Goal: Information Seeking & Learning: Find specific fact

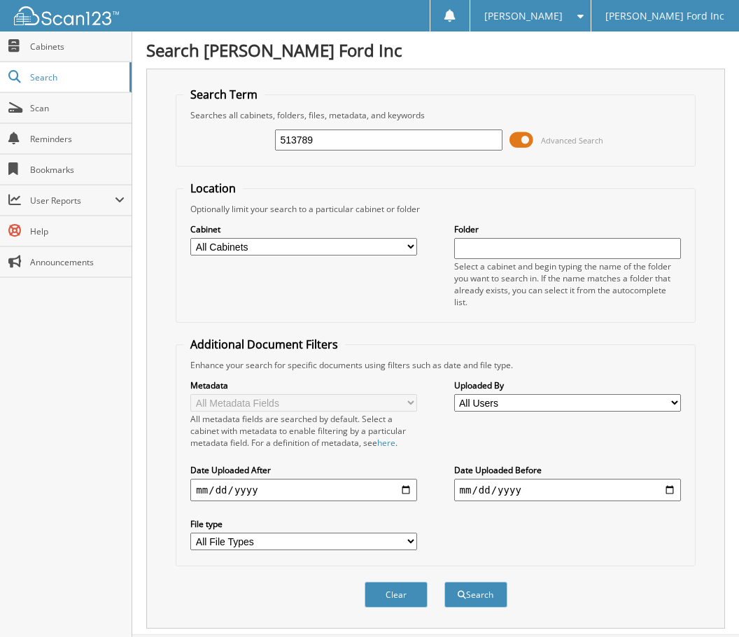
type input "513789"
click at [445, 582] on button "Search" at bounding box center [476, 595] width 63 height 26
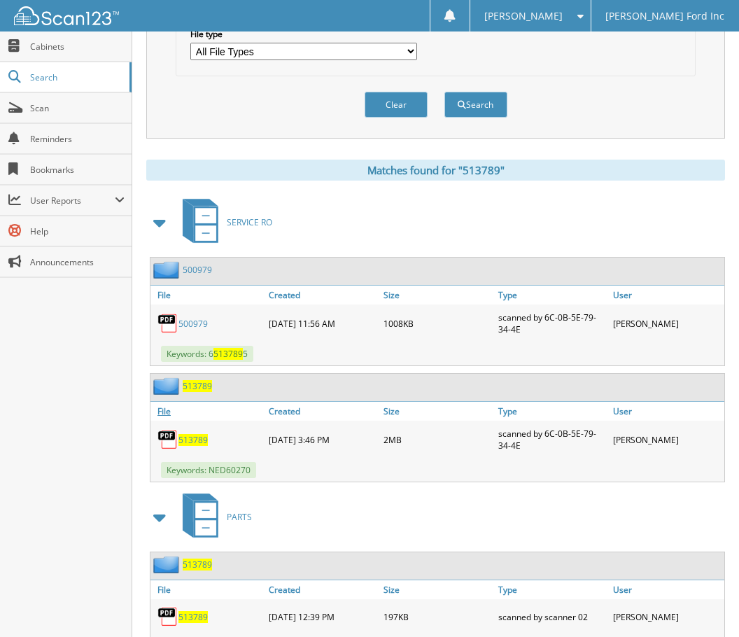
scroll to position [554, 0]
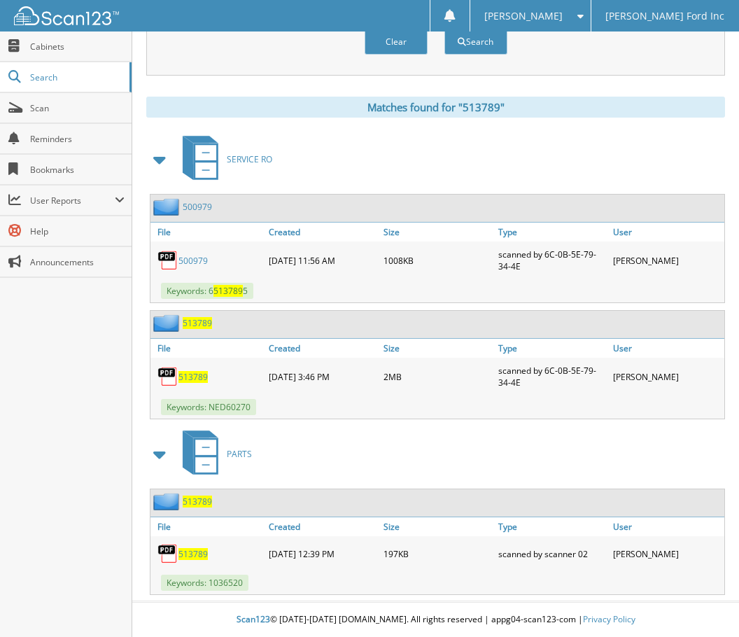
click at [193, 371] on span "513789" at bounding box center [193, 377] width 29 height 12
